Goal: Information Seeking & Learning: Check status

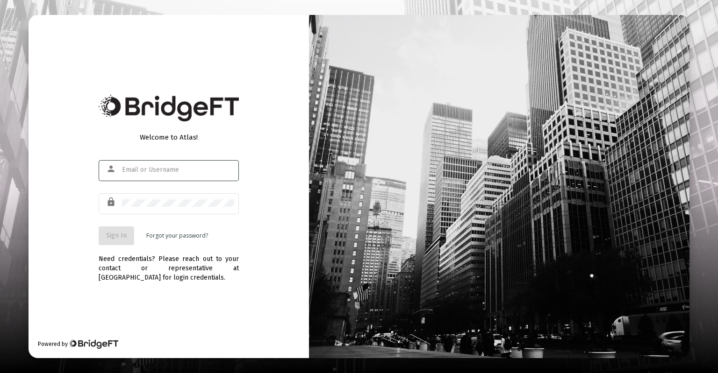
type input "[EMAIL_ADDRESS][DOMAIN_NAME]"
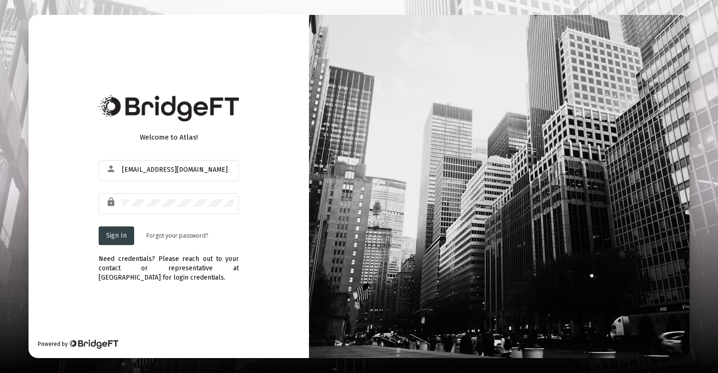
click at [120, 237] on span "Sign In" at bounding box center [116, 236] width 21 height 8
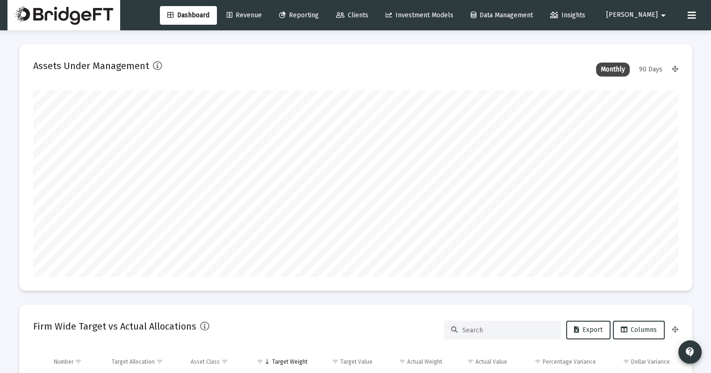
scroll to position [187, 347]
type input "[DATE]"
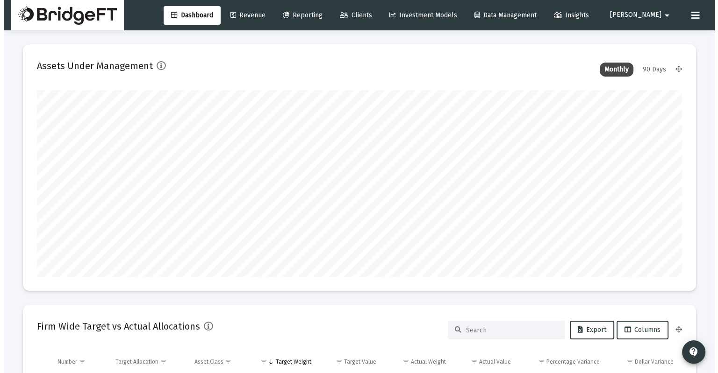
scroll to position [187, 301]
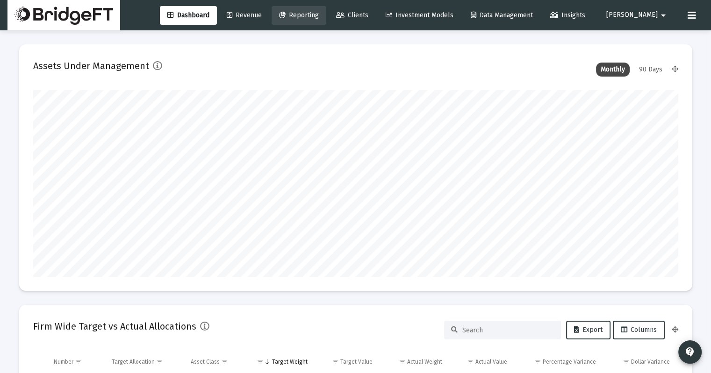
click at [326, 20] on link "Reporting" at bounding box center [299, 15] width 55 height 19
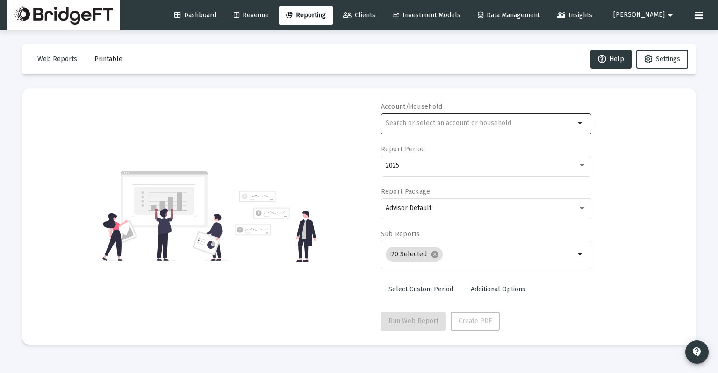
click at [404, 129] on div at bounding box center [480, 123] width 189 height 23
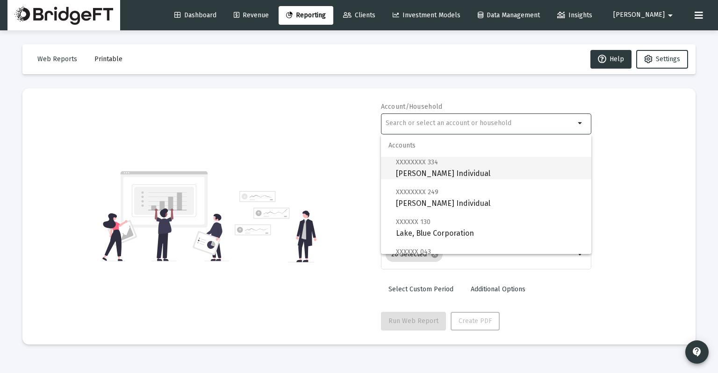
click at [412, 179] on span "XXXXXXXX 334 [PERSON_NAME] Individual" at bounding box center [490, 168] width 188 height 23
type input "[PERSON_NAME] Individual"
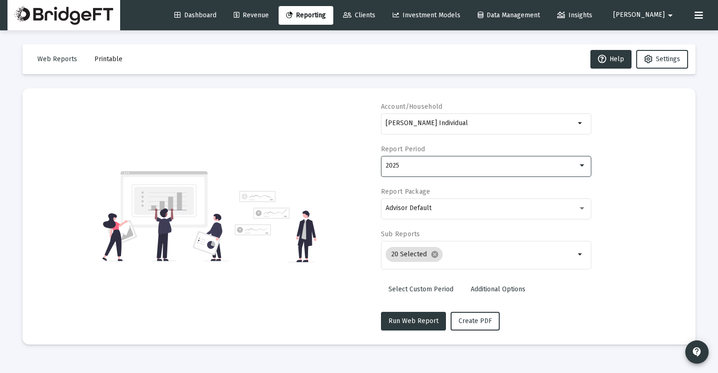
click at [408, 169] on div "2025" at bounding box center [482, 165] width 192 height 7
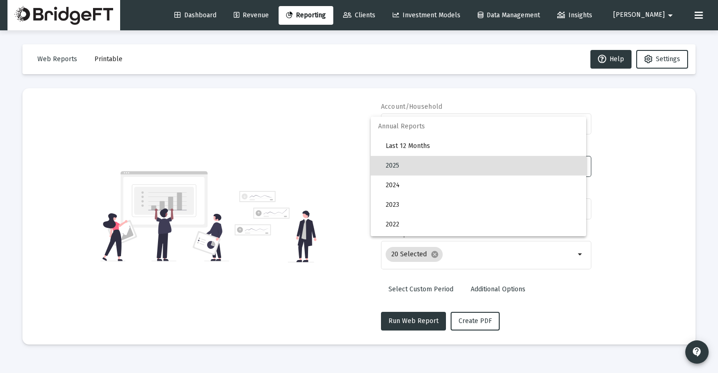
click at [338, 207] on div at bounding box center [359, 186] width 718 height 373
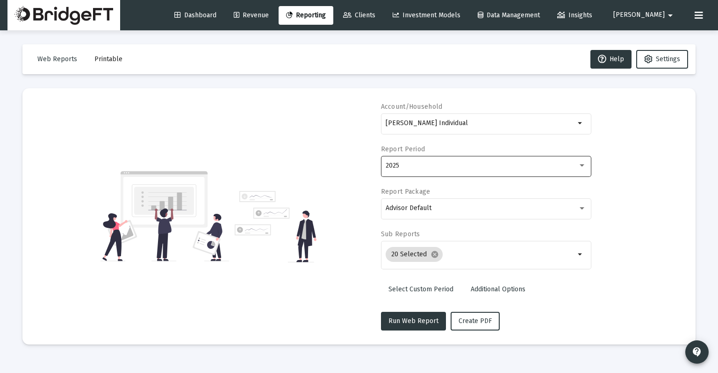
click at [426, 170] on div "2025" at bounding box center [486, 165] width 201 height 23
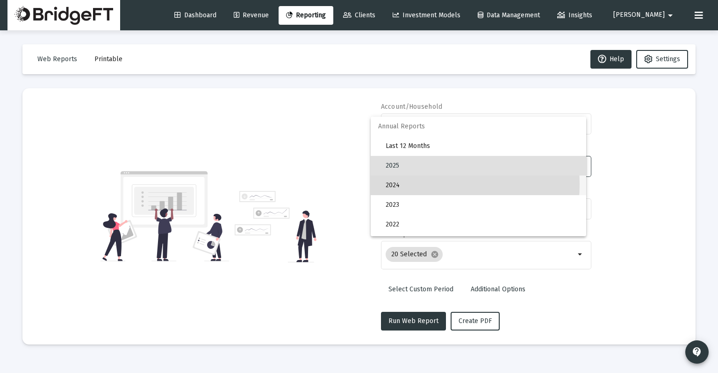
click at [416, 185] on span "2024" at bounding box center [482, 186] width 193 height 20
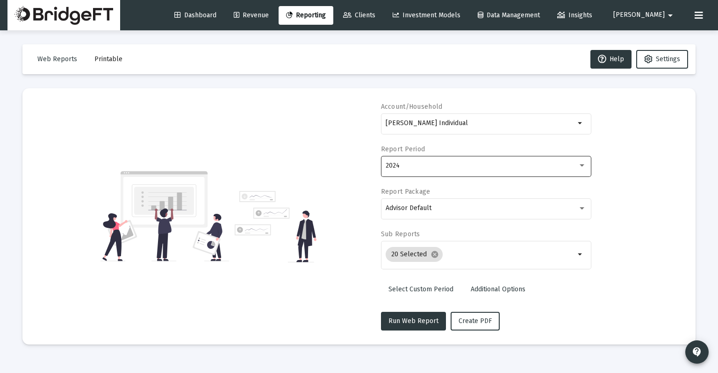
click at [419, 170] on div "2024" at bounding box center [486, 165] width 201 height 23
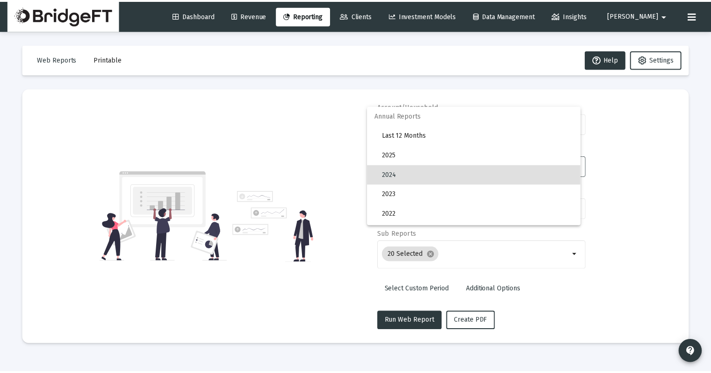
scroll to position [9, 0]
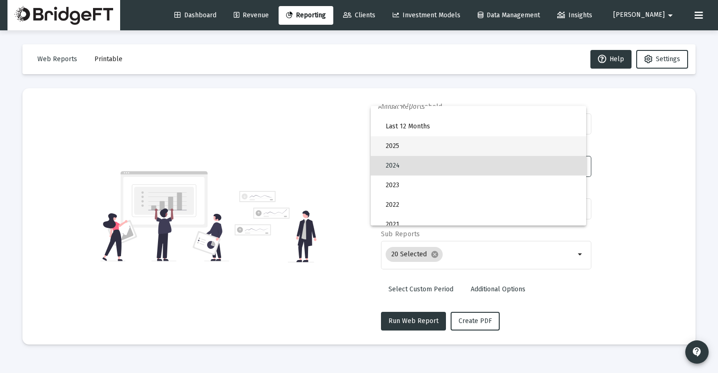
click at [416, 147] on span "2025" at bounding box center [482, 146] width 193 height 20
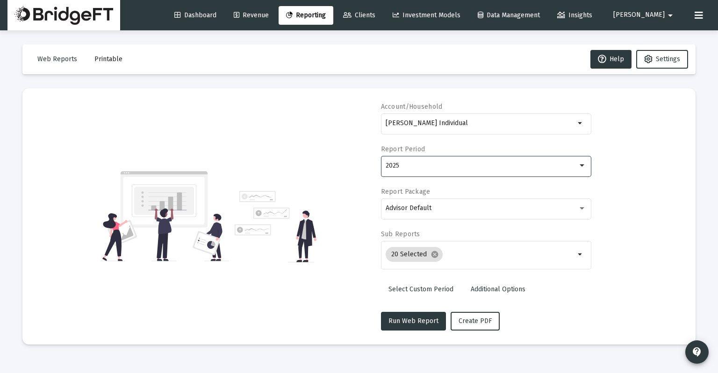
click at [216, 12] on span "Dashboard" at bounding box center [195, 15] width 42 height 8
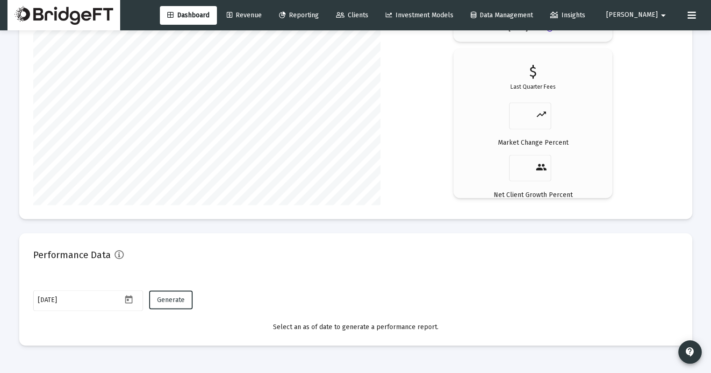
scroll to position [1627, 0]
click at [179, 301] on span "Generate" at bounding box center [171, 300] width 28 height 8
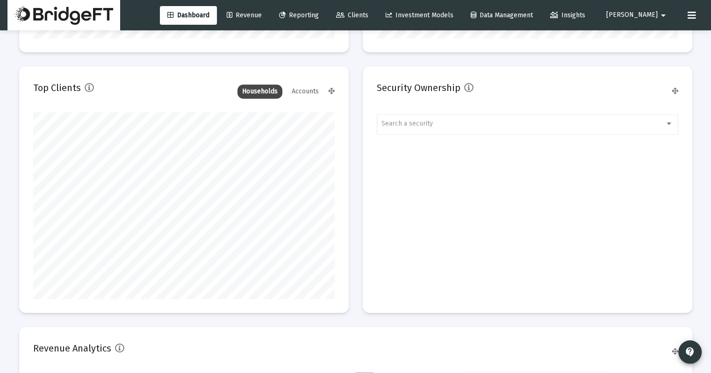
scroll to position [1652, 0]
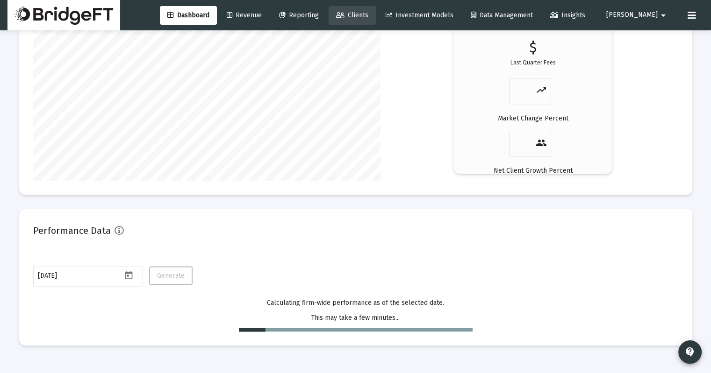
click at [368, 18] on span "Clients" at bounding box center [352, 15] width 32 height 8
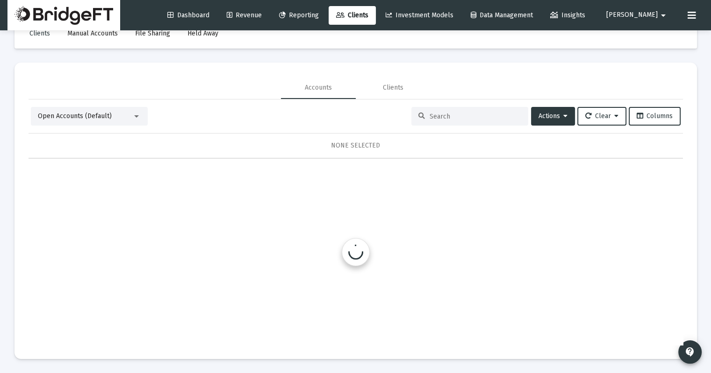
scroll to position [25, 0]
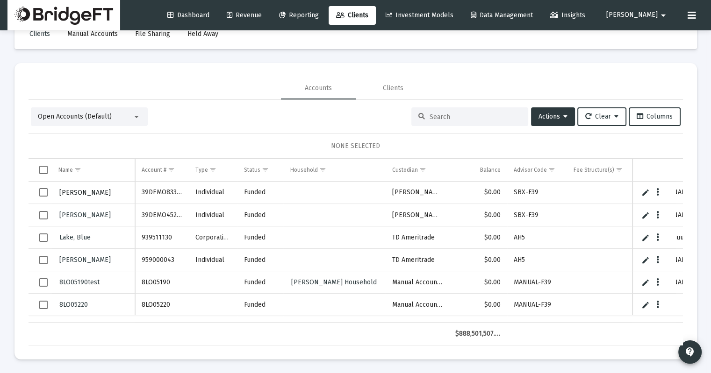
click at [89, 192] on span "[PERSON_NAME]" at bounding box center [84, 193] width 51 height 8
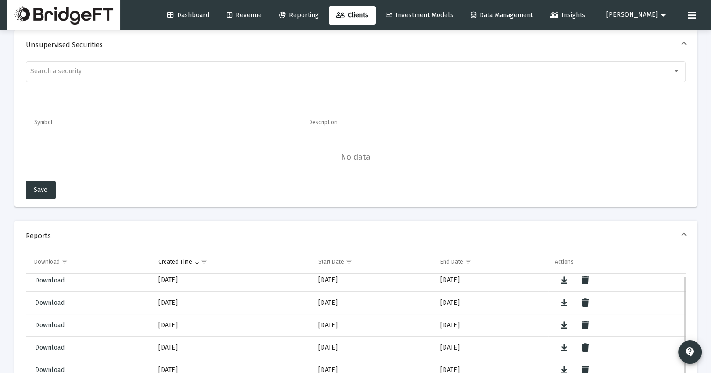
scroll to position [1, 0]
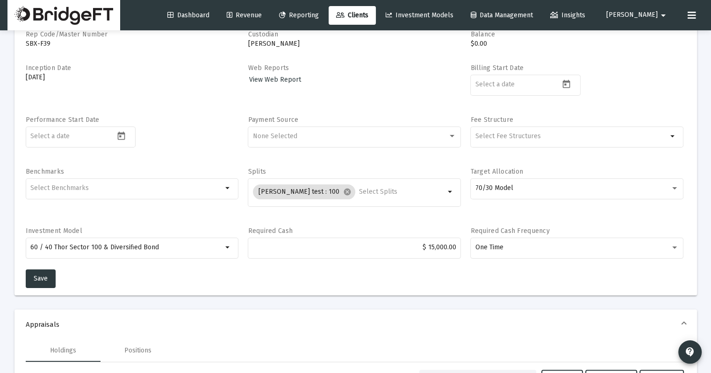
scroll to position [0, 0]
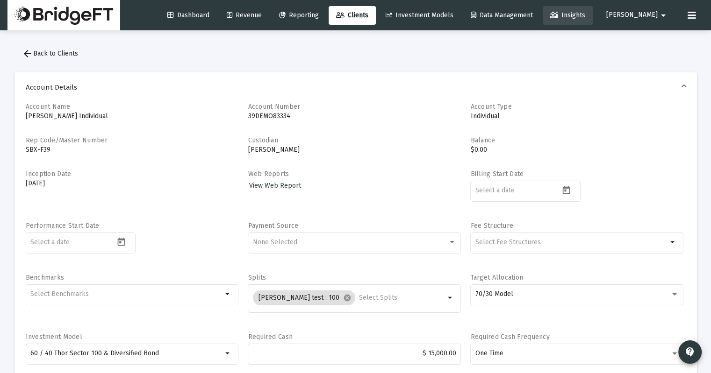
click at [585, 16] on span "Insights" at bounding box center [567, 15] width 35 height 8
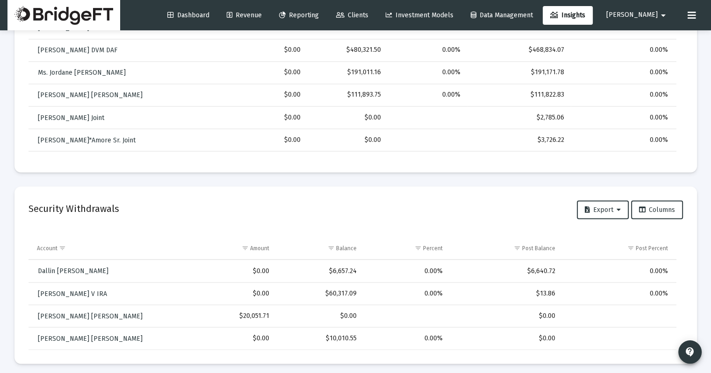
scroll to position [1667, 0]
